Goal: Task Accomplishment & Management: Complete application form

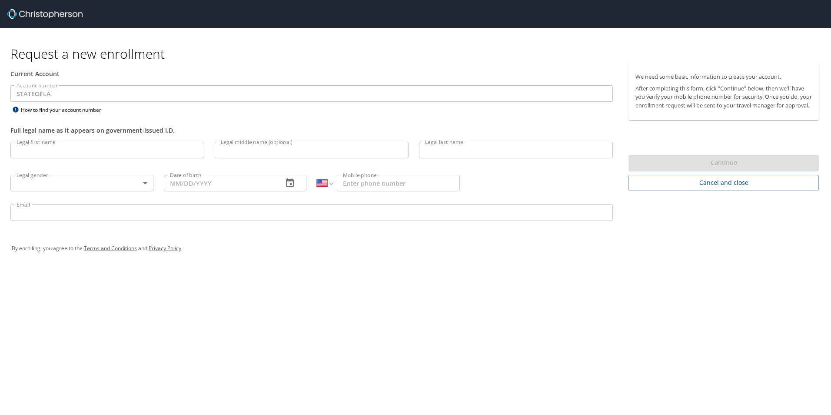
select select "US"
click at [37, 151] on input "Legal first name" at bounding box center [107, 150] width 194 height 17
type input "a"
type input "[PERSON_NAME]"
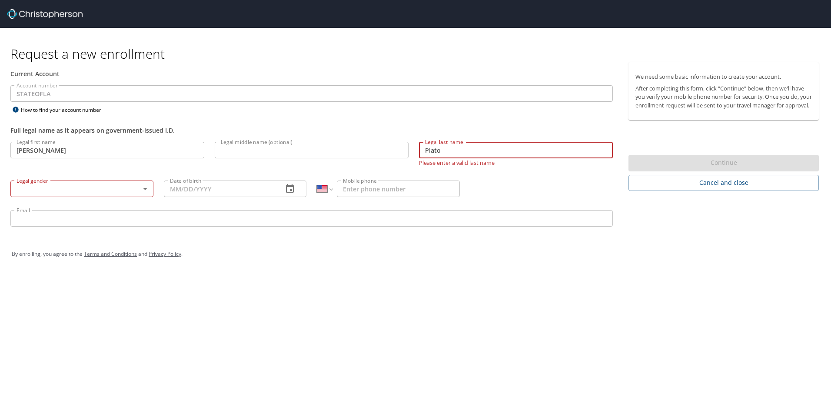
type input "Plato"
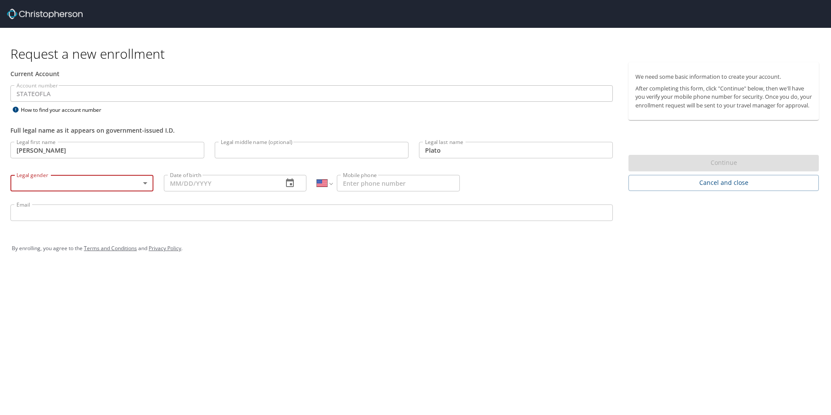
click at [19, 180] on body "Request a new enrollment Current Account Account number STATEOFLA Account numbe…" at bounding box center [415, 207] width 831 height 415
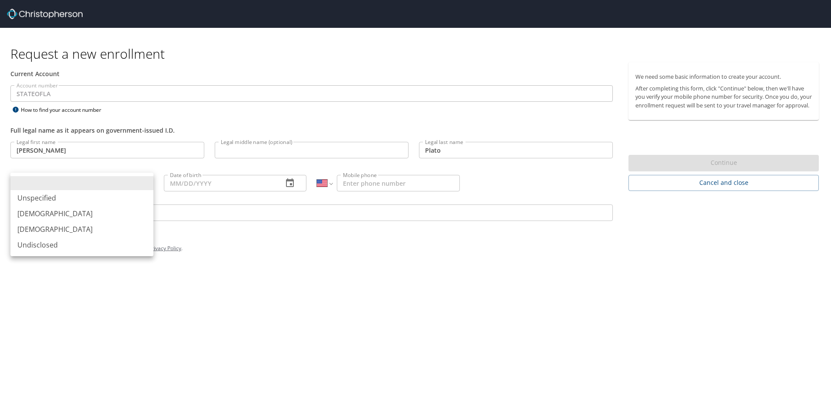
click at [21, 214] on li "[DEMOGRAPHIC_DATA]" at bounding box center [81, 214] width 143 height 16
type input "[DEMOGRAPHIC_DATA]"
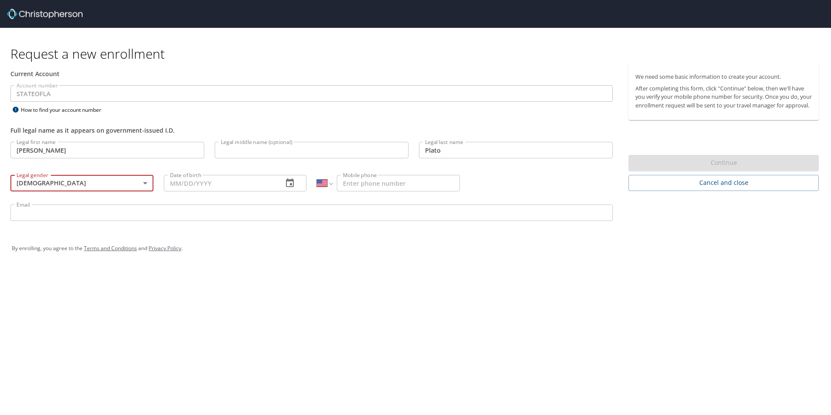
click at [84, 210] on input "Email" at bounding box center [311, 212] width 602 height 17
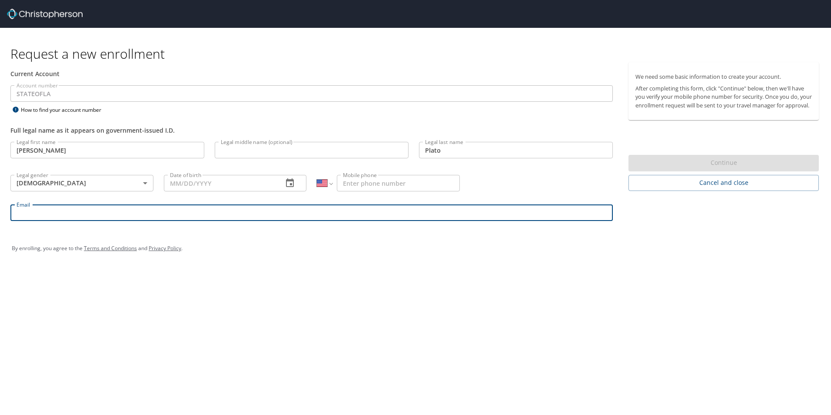
paste input "[EMAIL_ADDRESS][DOMAIN_NAME]"
type input "[EMAIL_ADDRESS][DOMAIN_NAME]"
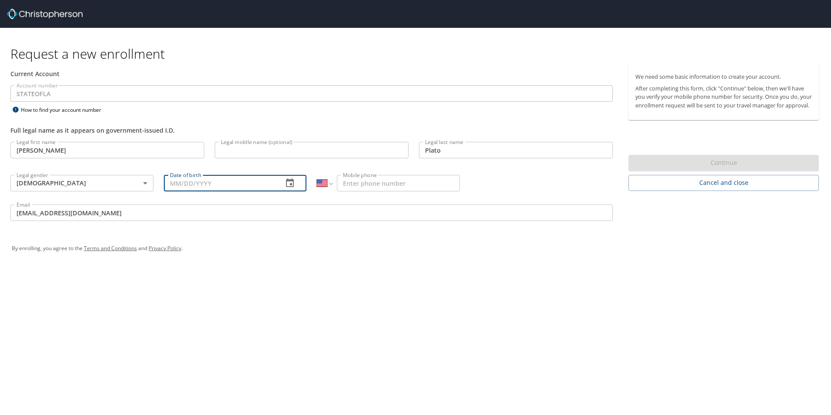
click at [214, 185] on input "Date of birth" at bounding box center [220, 183] width 113 height 17
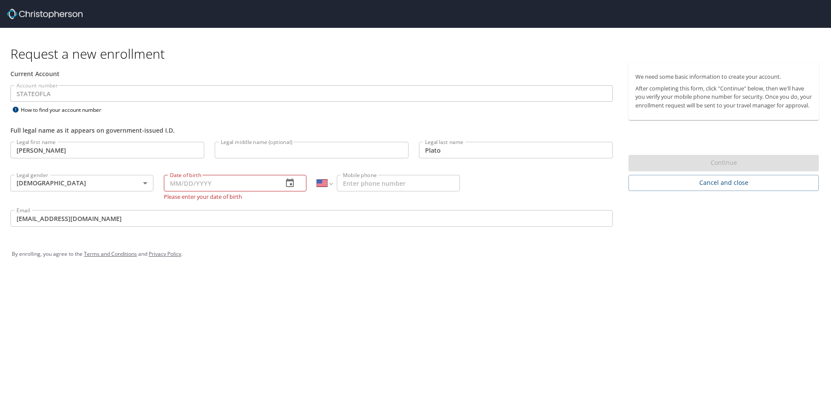
click at [420, 331] on div "Request a new enrollment Current Account Account number STATEOFLA Account numbe…" at bounding box center [415, 207] width 831 height 415
click at [382, 183] on input "Mobile phone" at bounding box center [398, 183] width 123 height 17
click at [195, 187] on input "Date of birth" at bounding box center [220, 183] width 113 height 17
click at [302, 346] on div "Request a new enrollment Current Account Account number STATEOFLA Account numbe…" at bounding box center [415, 207] width 831 height 415
click at [193, 187] on input "Date of birth" at bounding box center [220, 183] width 113 height 17
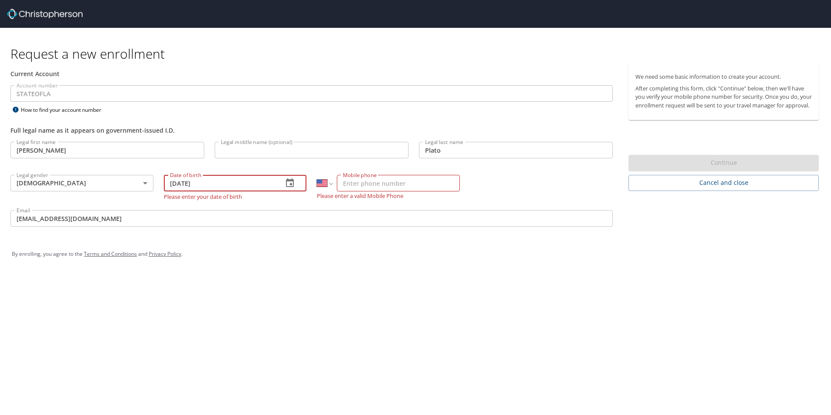
type input "[DATE]"
drag, startPoint x: 343, startPoint y: 180, endPoint x: 347, endPoint y: 183, distance: 4.6
click at [343, 180] on input "Mobile phone" at bounding box center [398, 183] width 123 height 17
type input "[PHONE_NUMBER]"
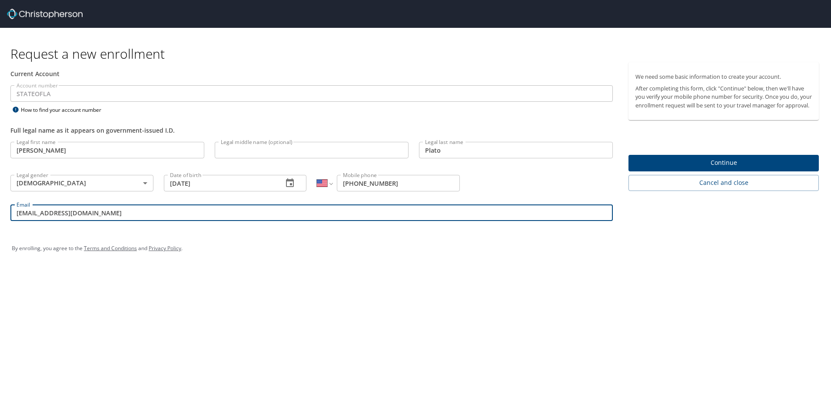
click at [710, 168] on span "Continue" at bounding box center [723, 162] width 176 height 11
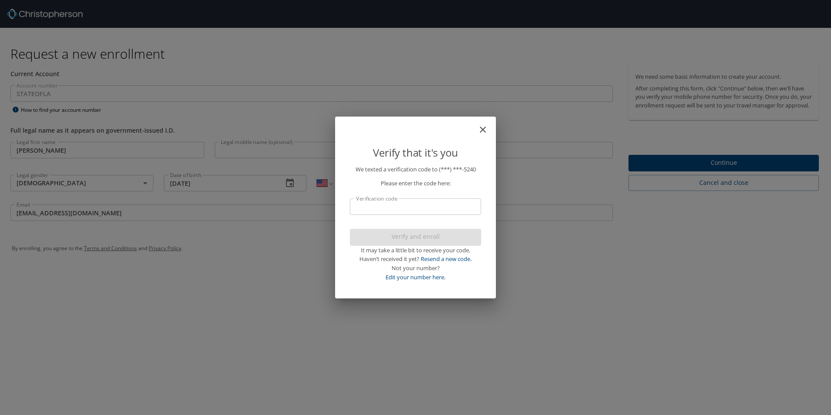
click at [363, 207] on input "Verification code" at bounding box center [415, 206] width 131 height 17
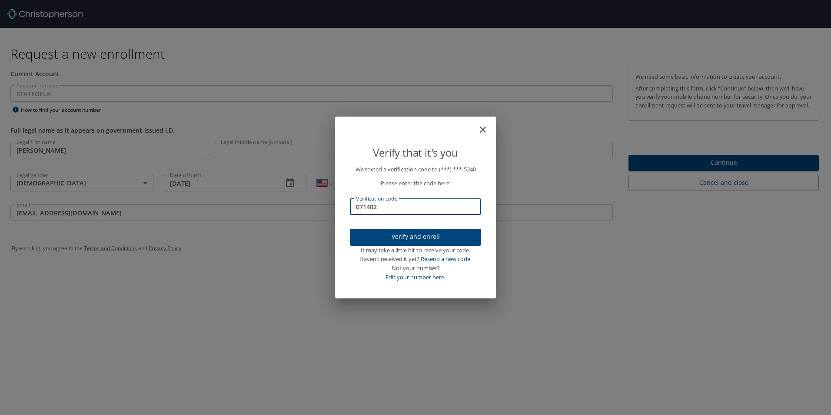
type input "071402"
click at [416, 240] on span "Verify and enroll" at bounding box center [415, 236] width 117 height 11
click at [698, 170] on div "Verify that it's you We texted a verification code to (***) ***- 5240 Please en…" at bounding box center [415, 207] width 831 height 415
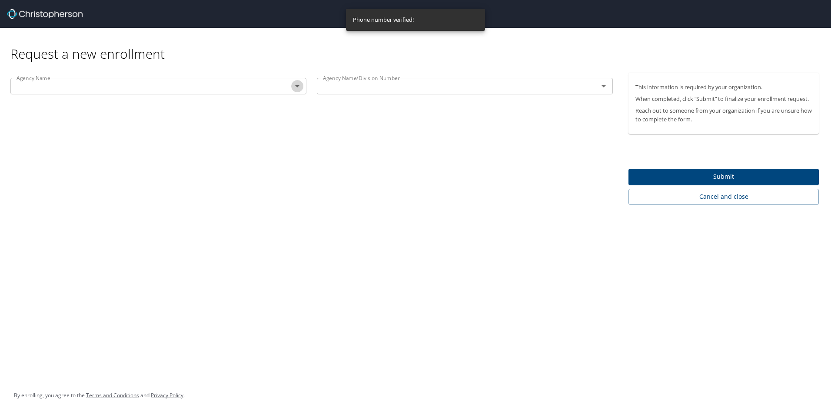
click at [300, 88] on icon "Open" at bounding box center [297, 86] width 10 height 10
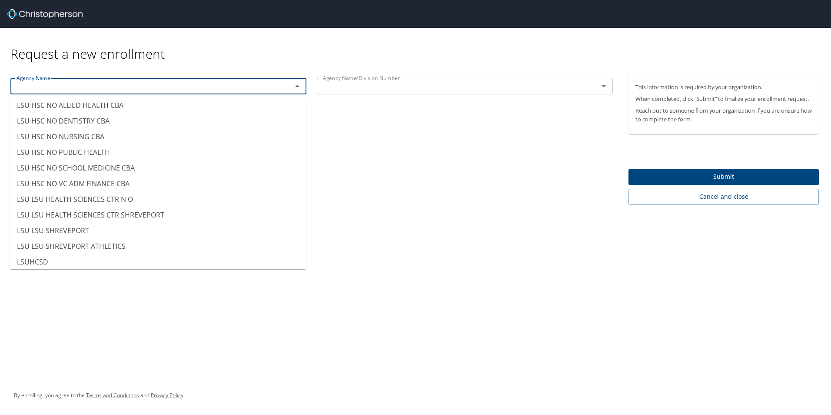
scroll to position [4260, 0]
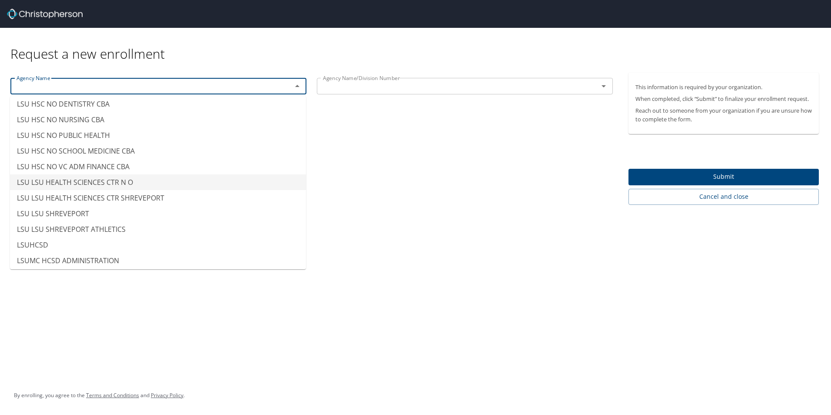
click at [120, 181] on li "LSU LSU HEALTH SCIENCES CTR N O" at bounding box center [158, 182] width 296 height 16
type input "LSU LSU HEALTH SCIENCES CTR N O"
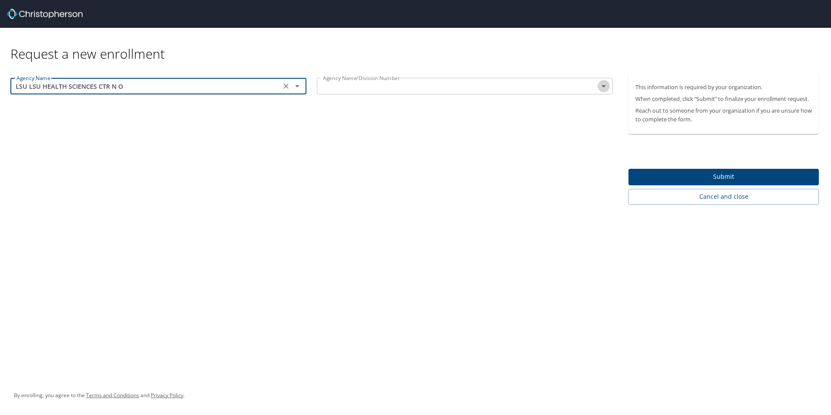
click at [605, 86] on icon "Open" at bounding box center [604, 86] width 4 height 2
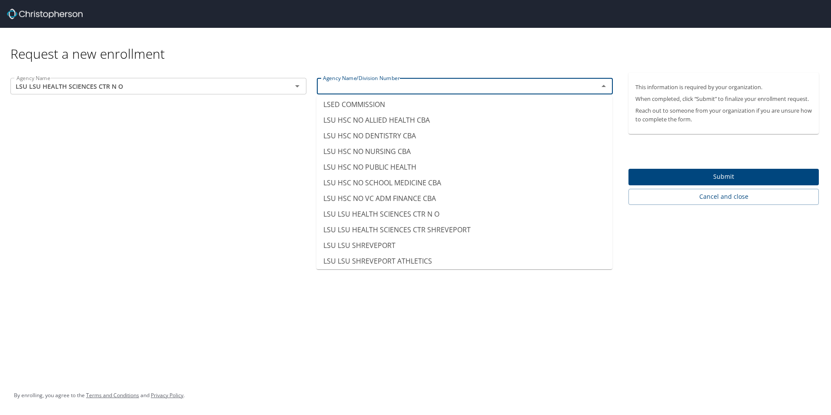
scroll to position [4216, 0]
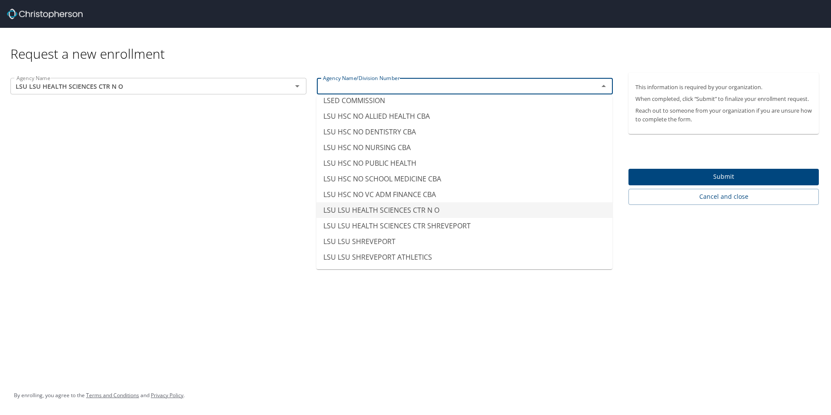
click at [415, 210] on li "LSU LSU HEALTH SCIENCES CTR N O" at bounding box center [464, 210] width 296 height 16
type input "LSU LSU HEALTH SCIENCES CTR N O"
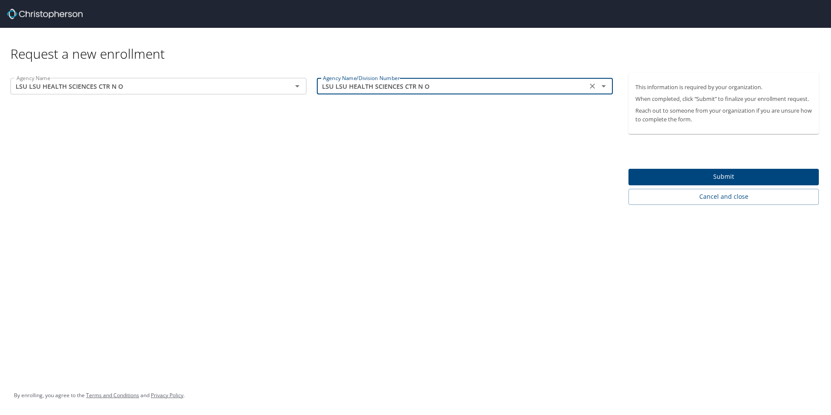
click at [747, 175] on span "Submit" at bounding box center [723, 176] width 176 height 11
